Goal: Information Seeking & Learning: Learn about a topic

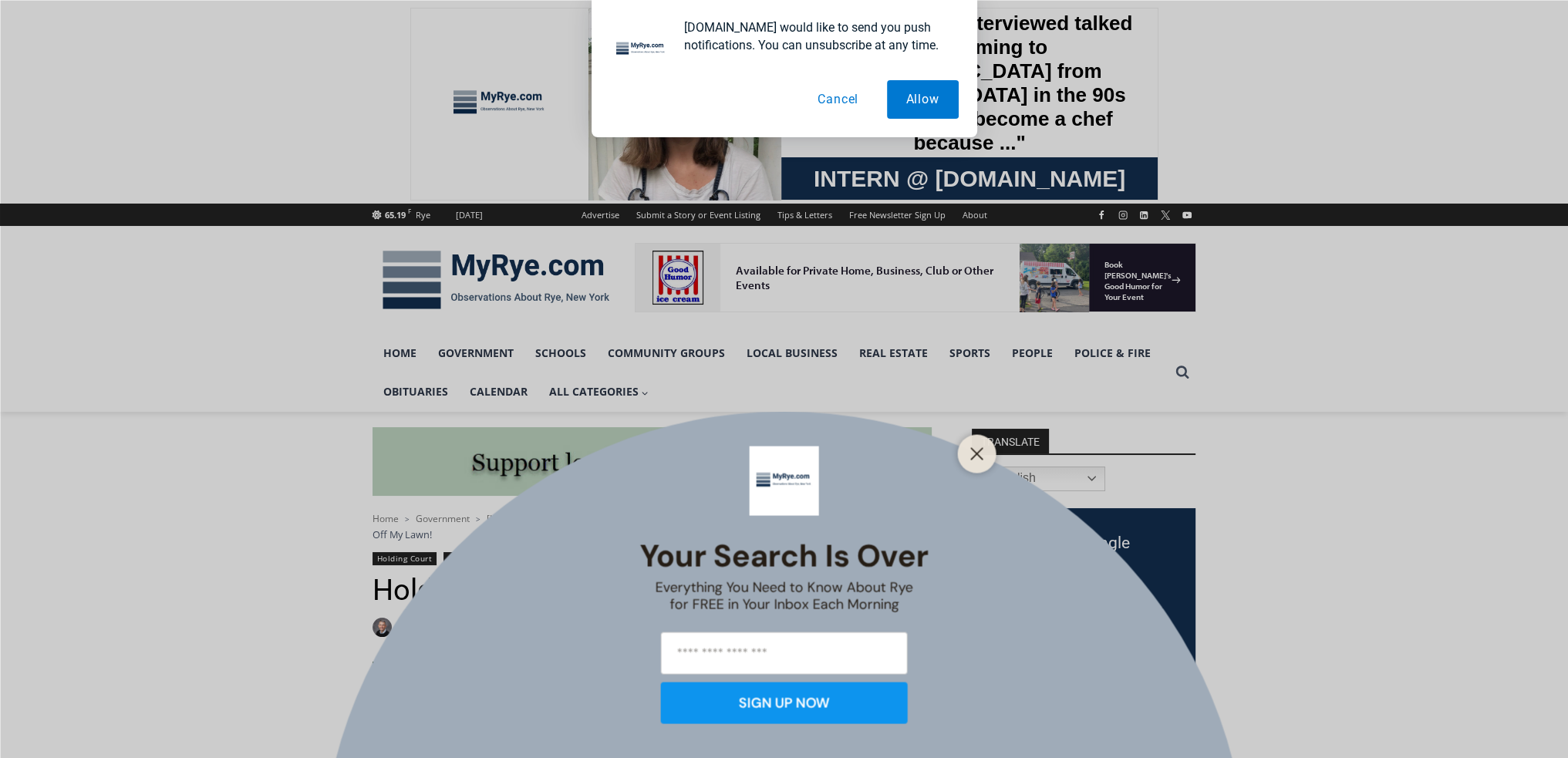
click at [833, 103] on button "Cancel" at bounding box center [838, 100] width 80 height 39
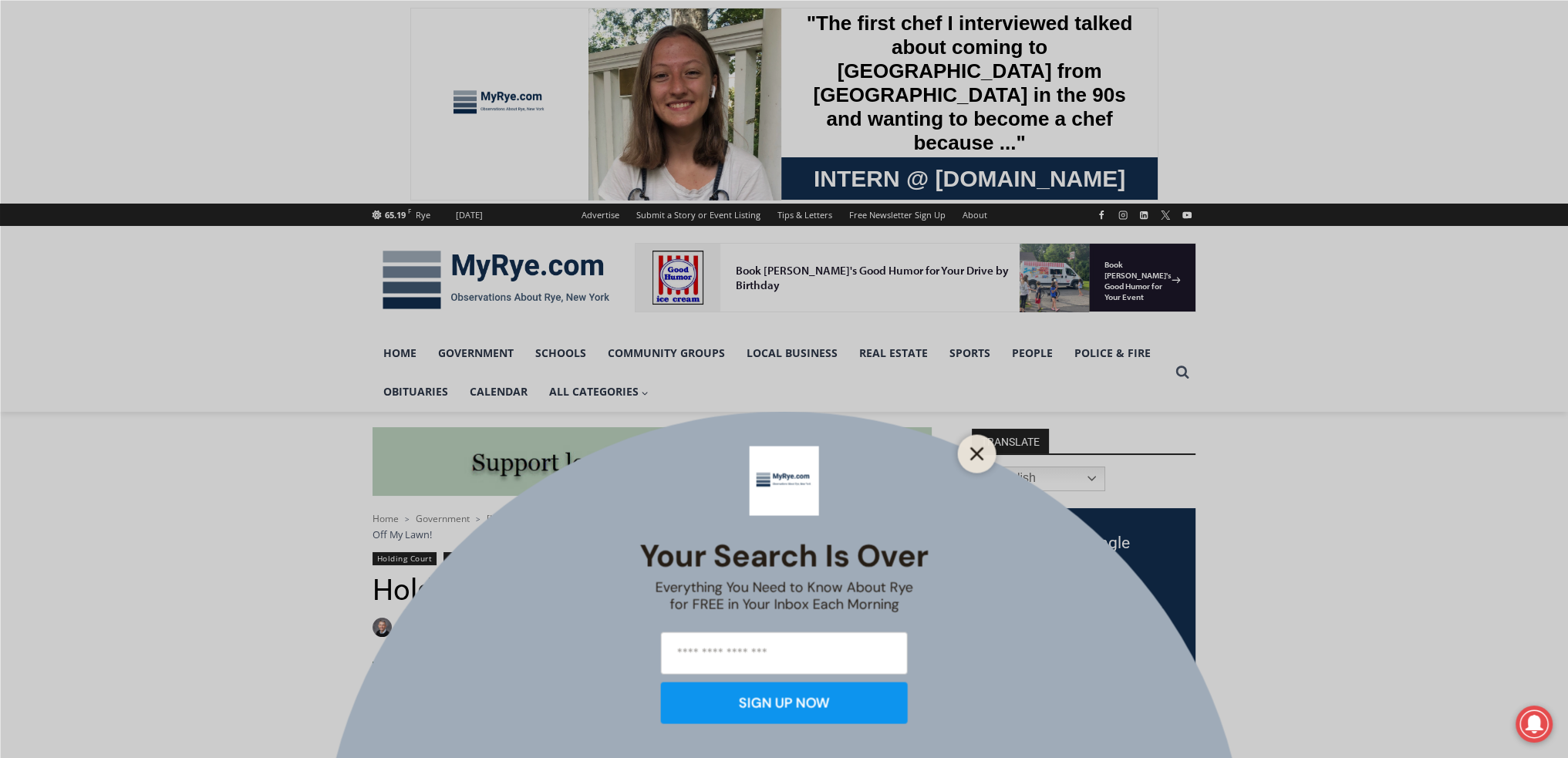
click at [979, 453] on icon "Close" at bounding box center [977, 453] width 14 height 14
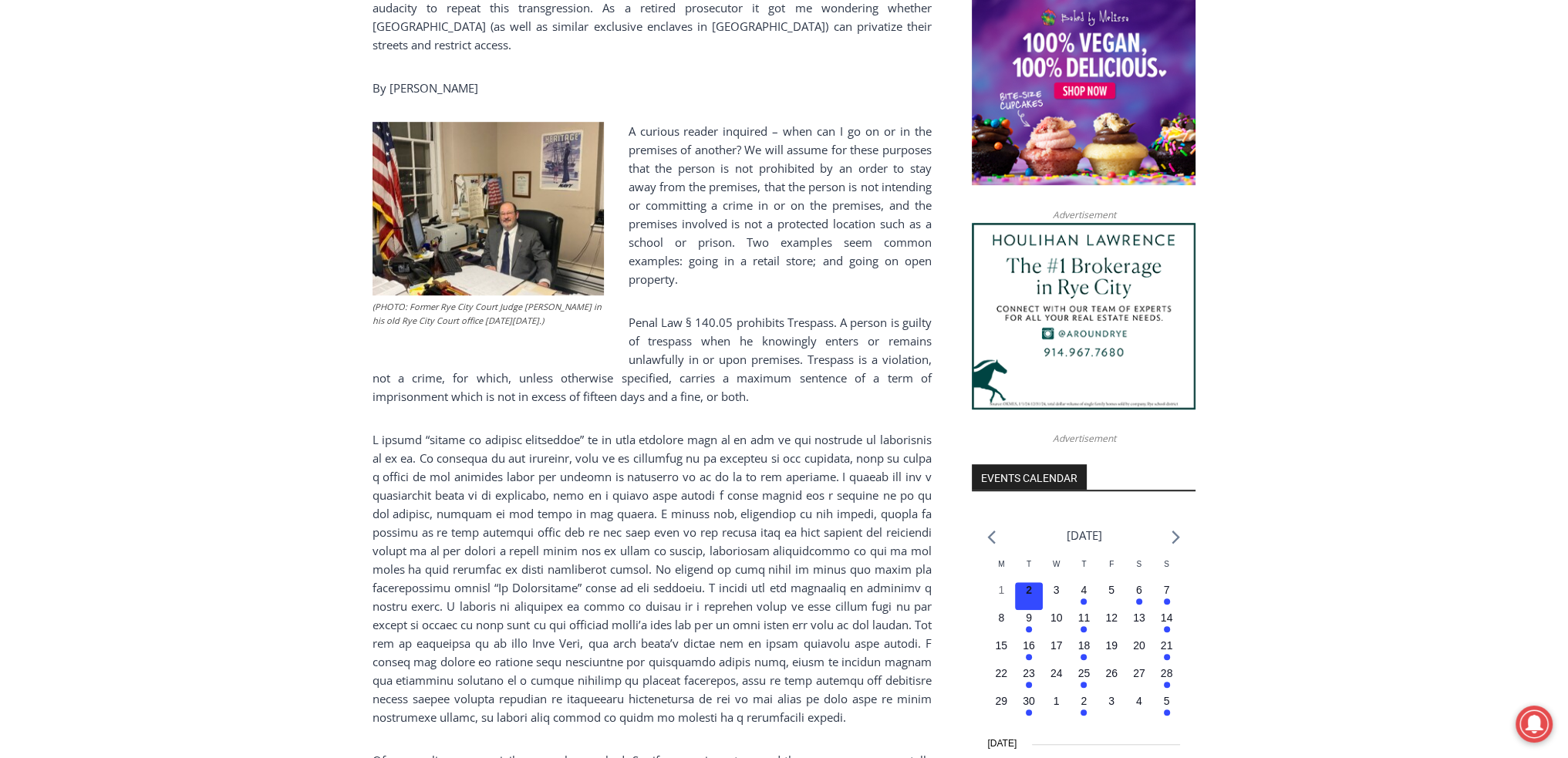
scroll to position [1157, 0]
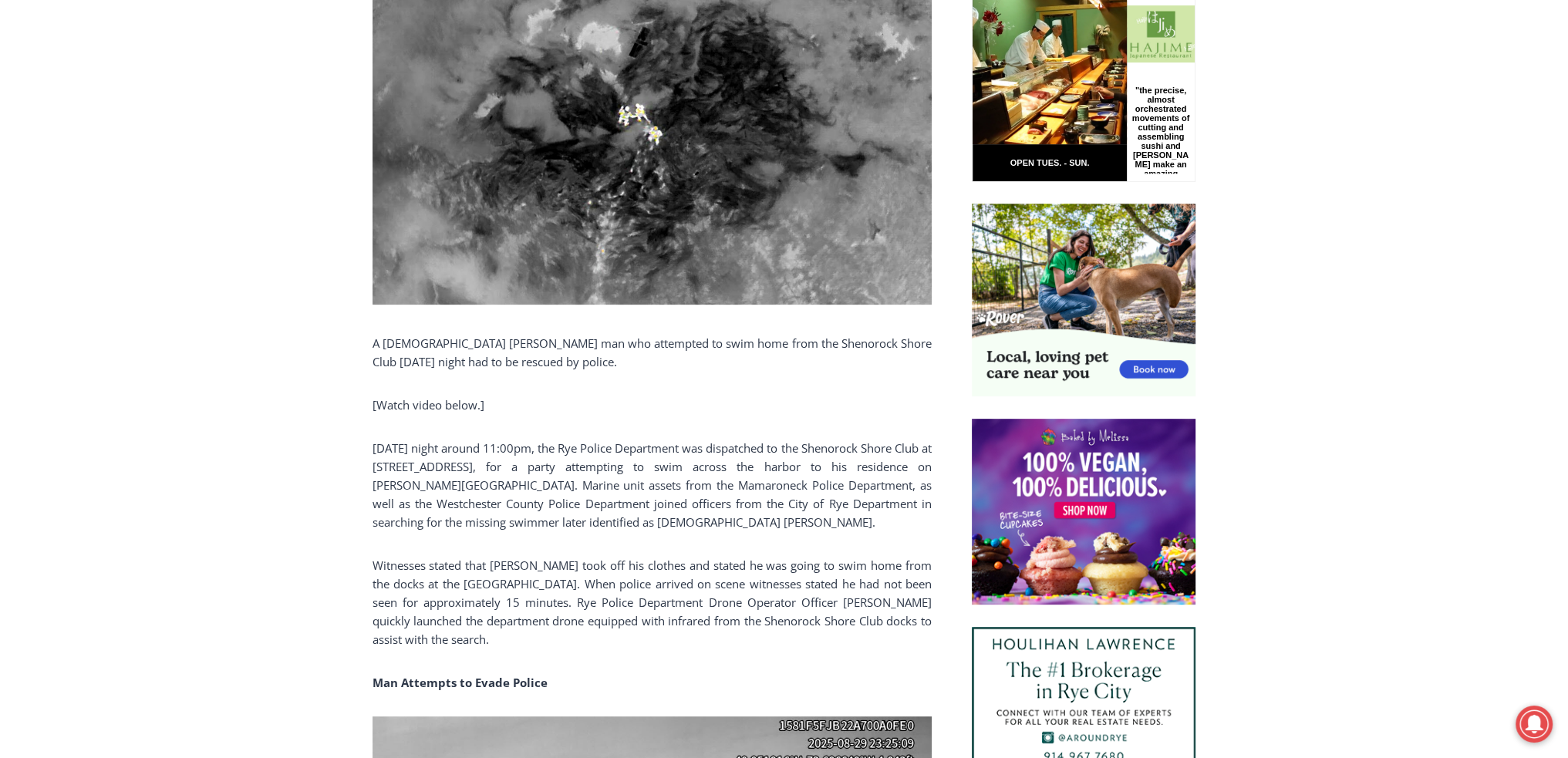
scroll to position [1003, 0]
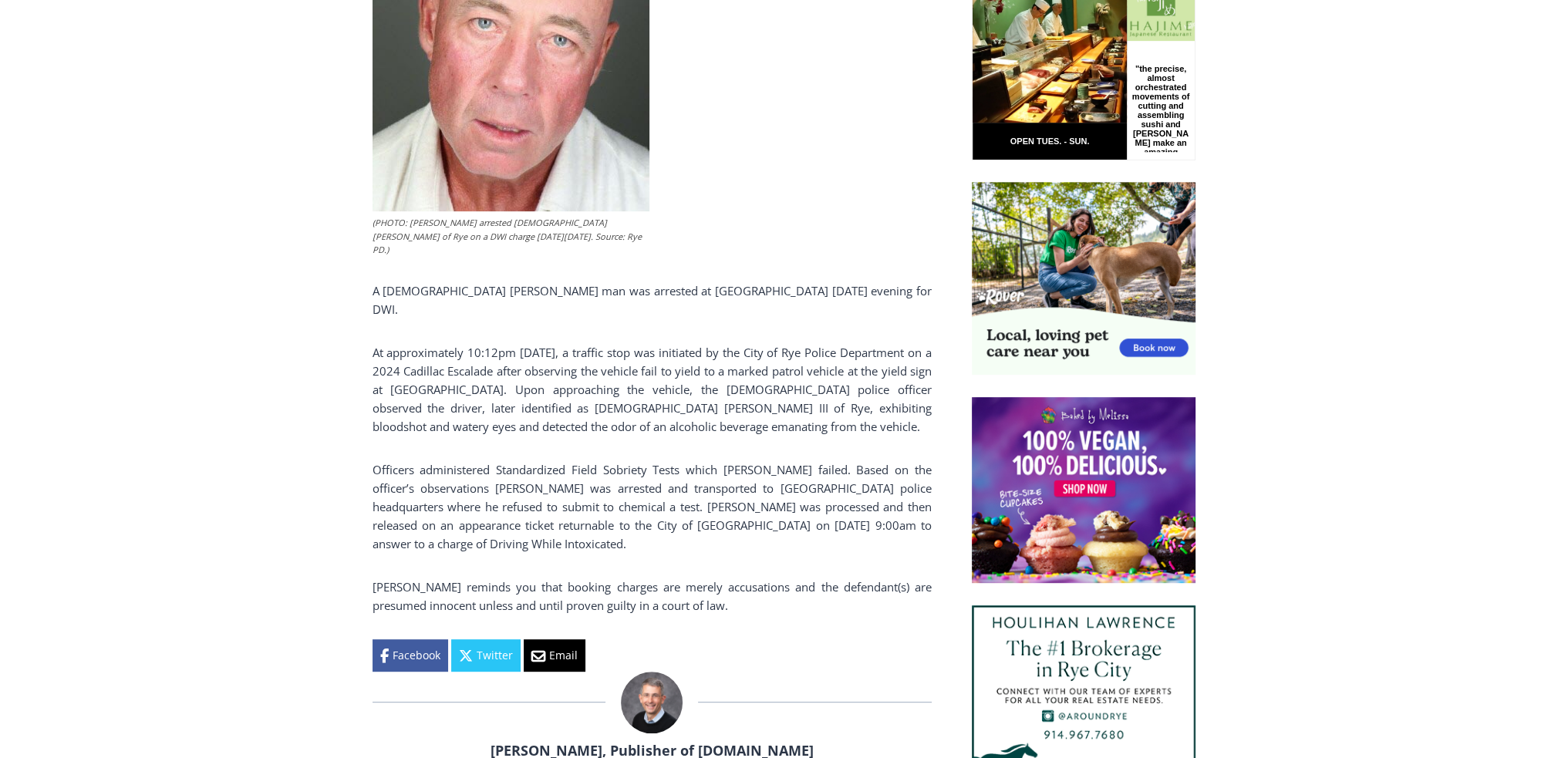
scroll to position [740, 0]
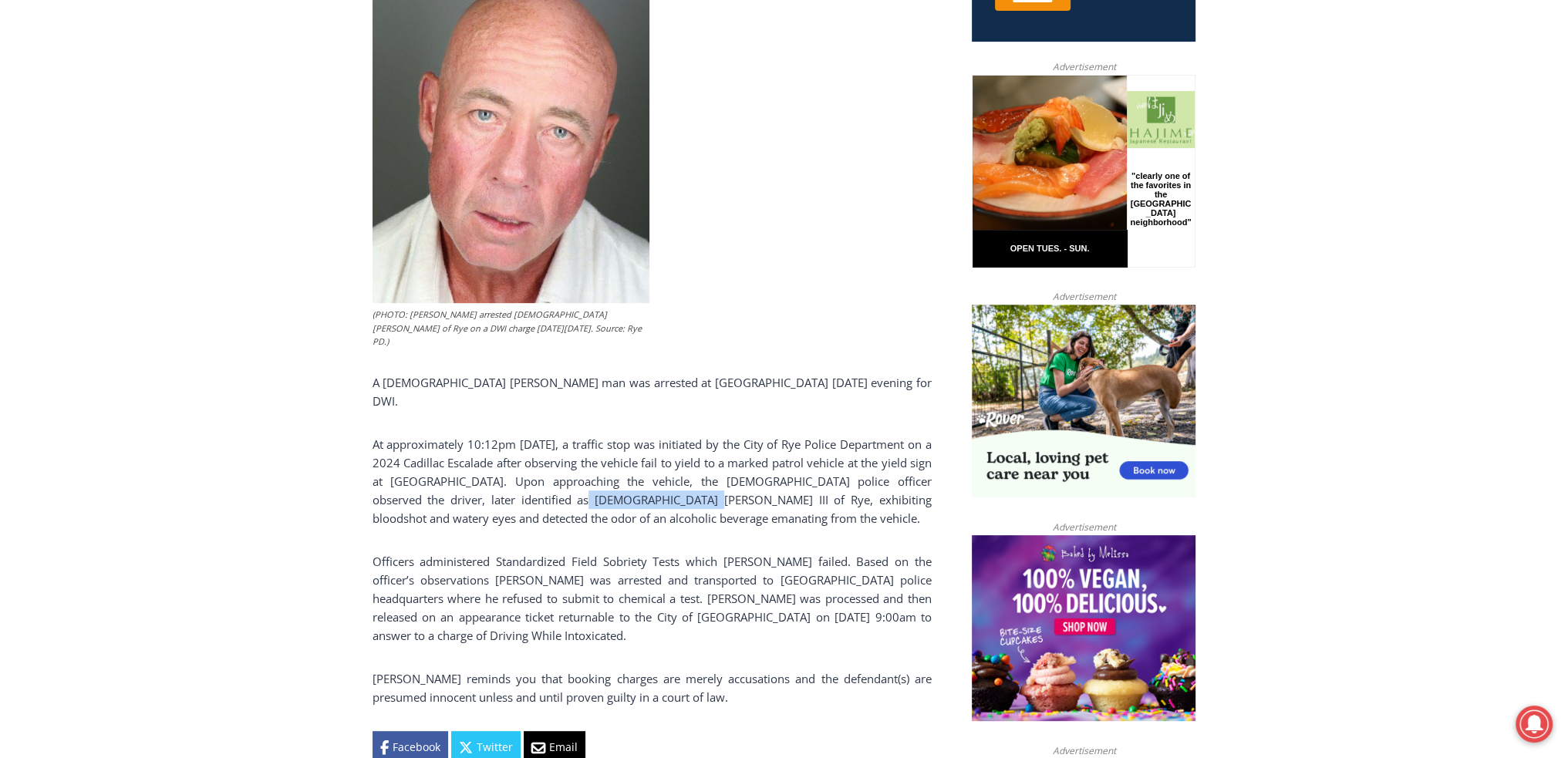
drag, startPoint x: 504, startPoint y: 447, endPoint x: 614, endPoint y: 453, distance: 110.2
click at [614, 453] on p "At approximately 10:12pm on Friday, a traffic stop was initiated by the City of…" at bounding box center [652, 481] width 559 height 92
copy p "Thomas M. Davitt III"
